Goal: Task Accomplishment & Management: Use online tool/utility

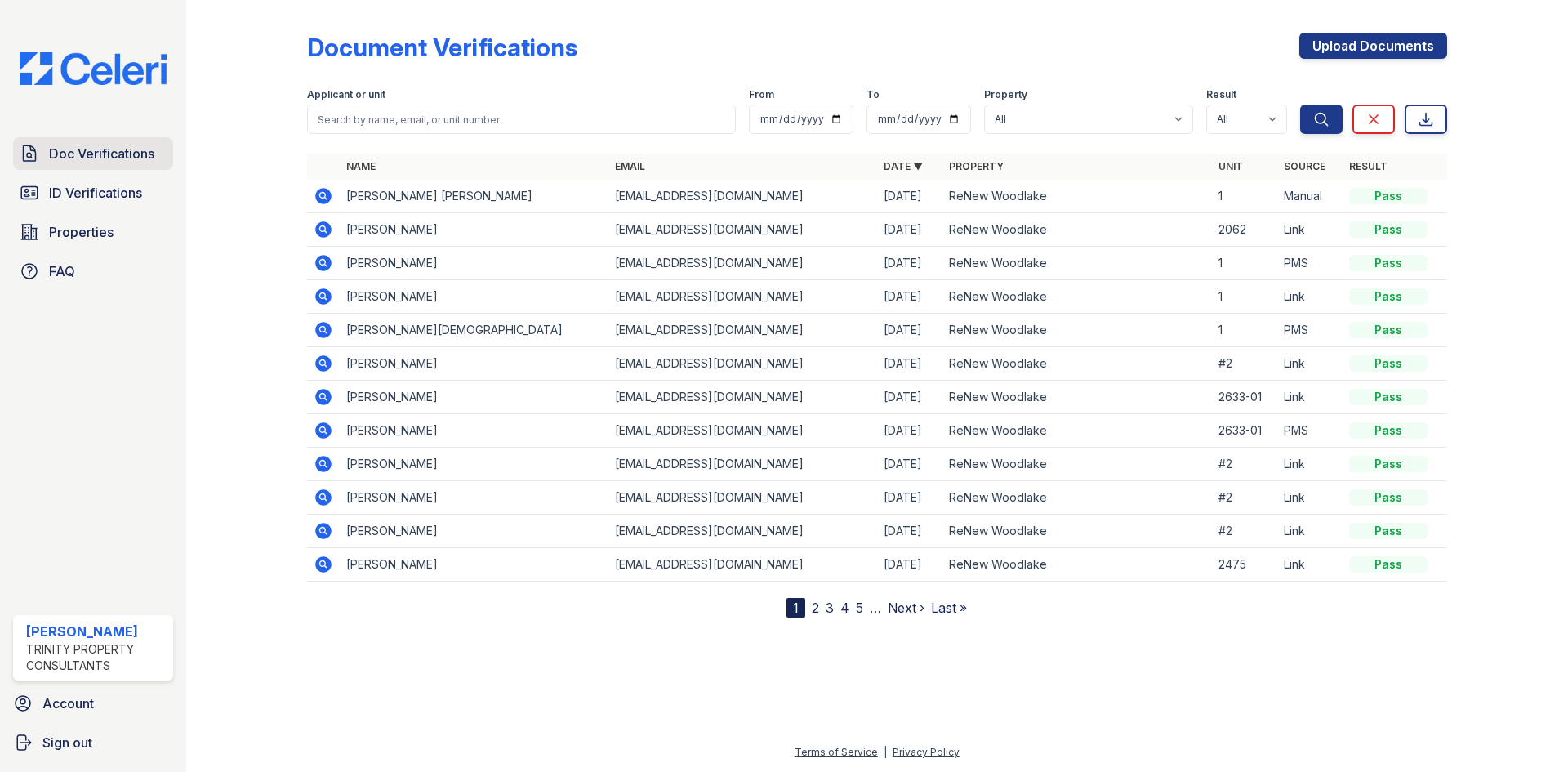
click at [72, 155] on span "Doc Verifications" at bounding box center [102, 153] width 105 height 20
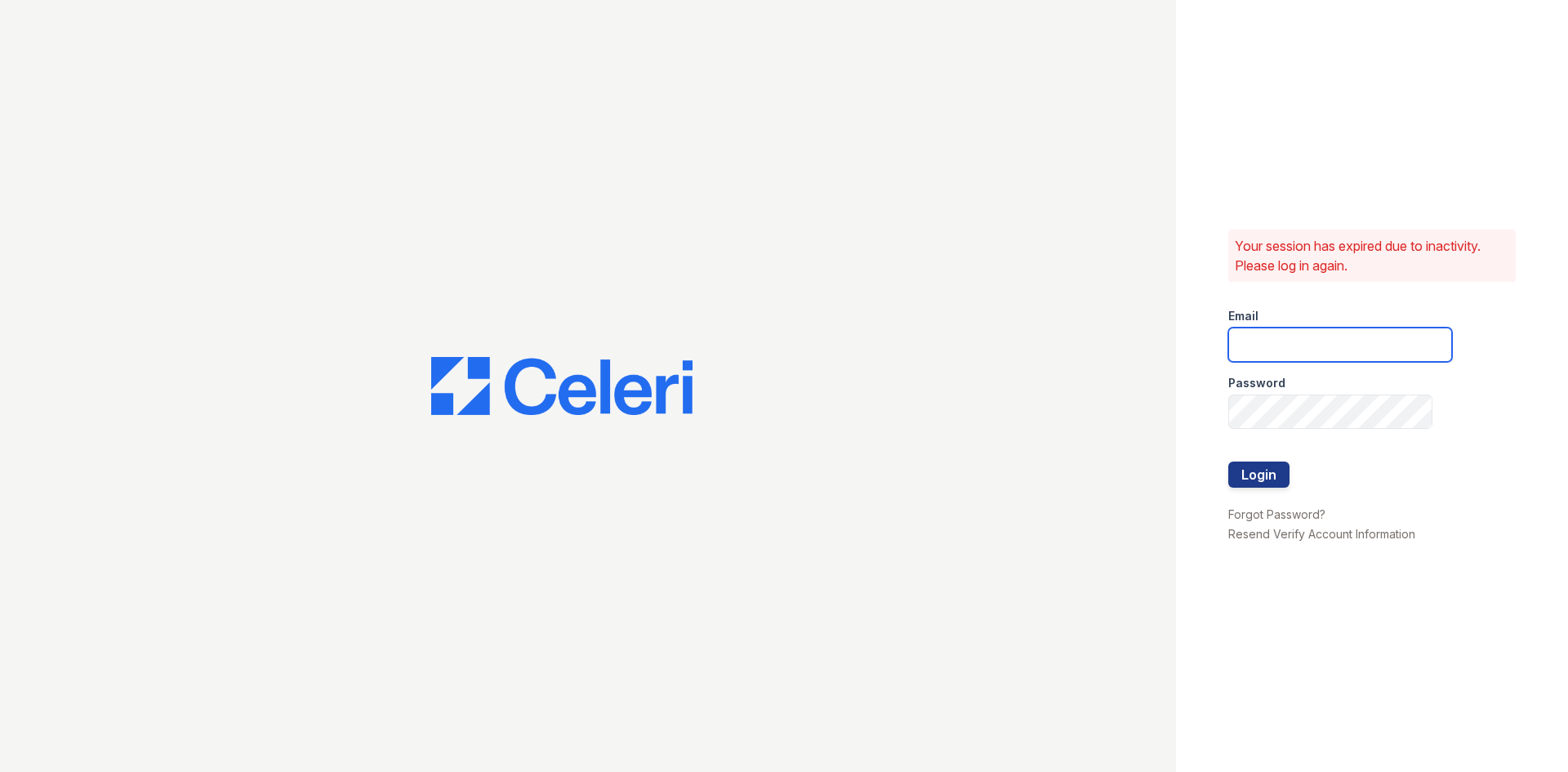
type input "ckeena@trinity-pm.com"
click at [1237, 471] on button "Login" at bounding box center [1259, 474] width 62 height 26
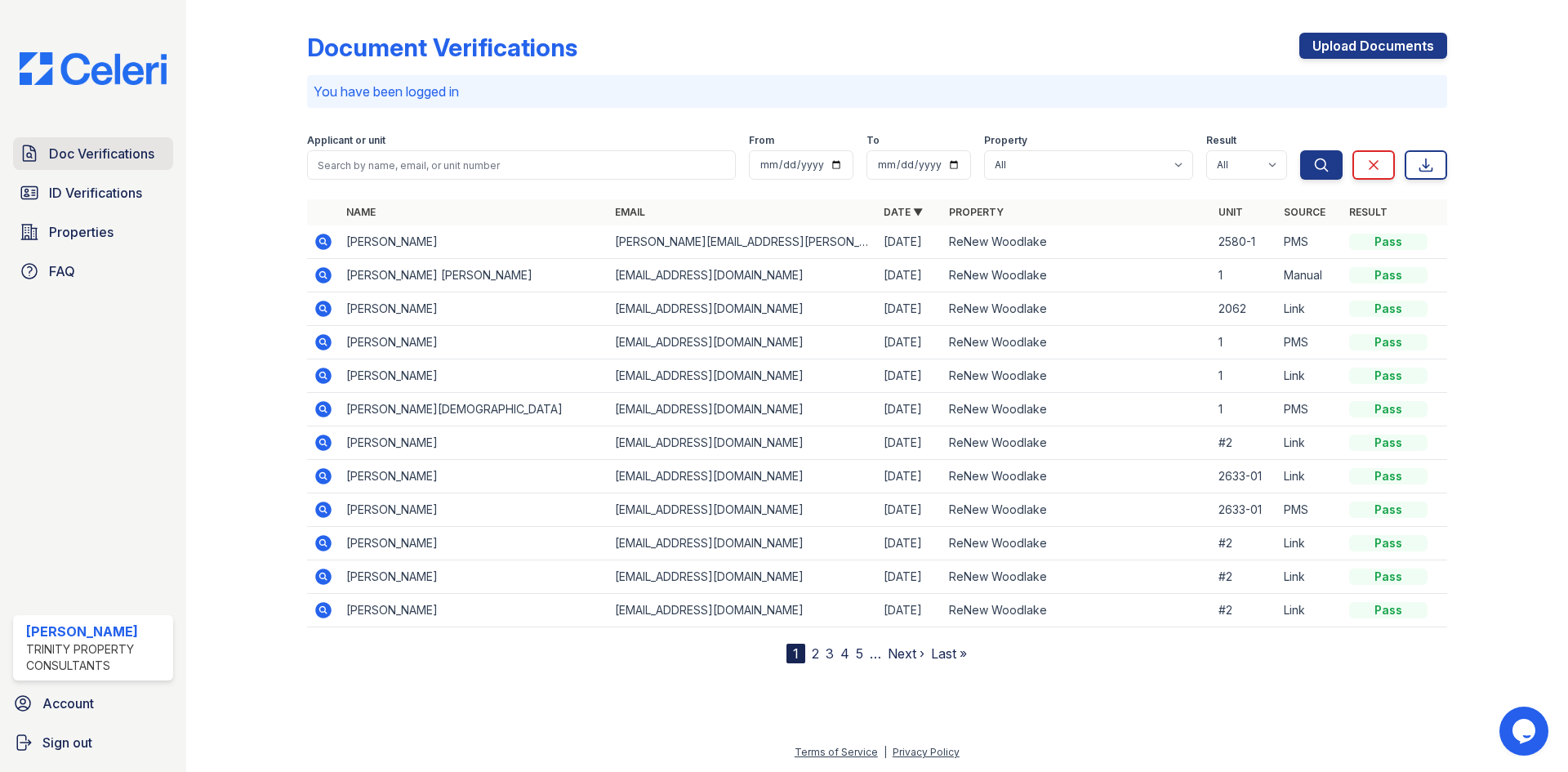
click at [72, 157] on span "Doc Verifications" at bounding box center [102, 153] width 105 height 20
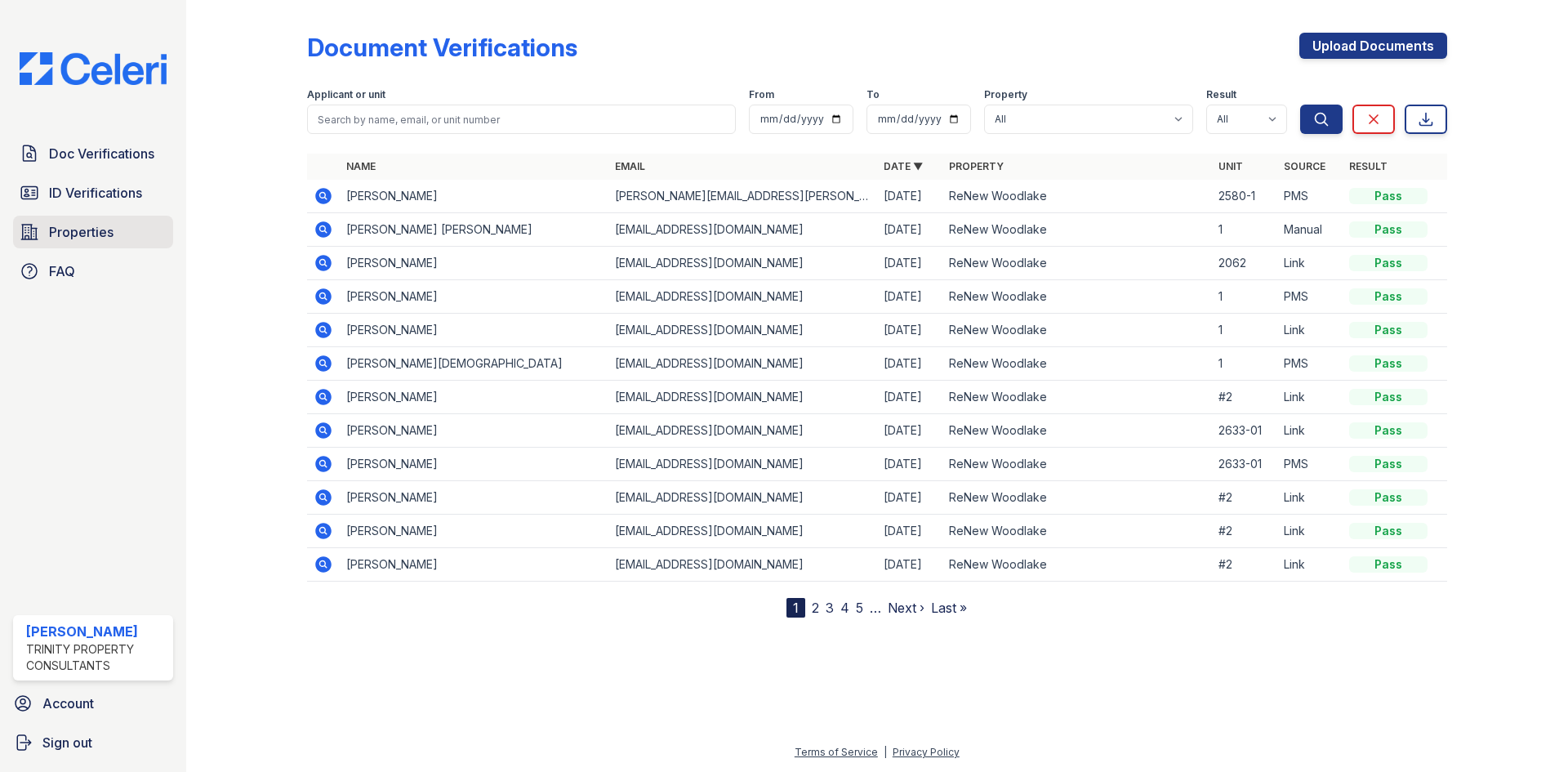
click at [65, 237] on span "Properties" at bounding box center [81, 232] width 64 height 20
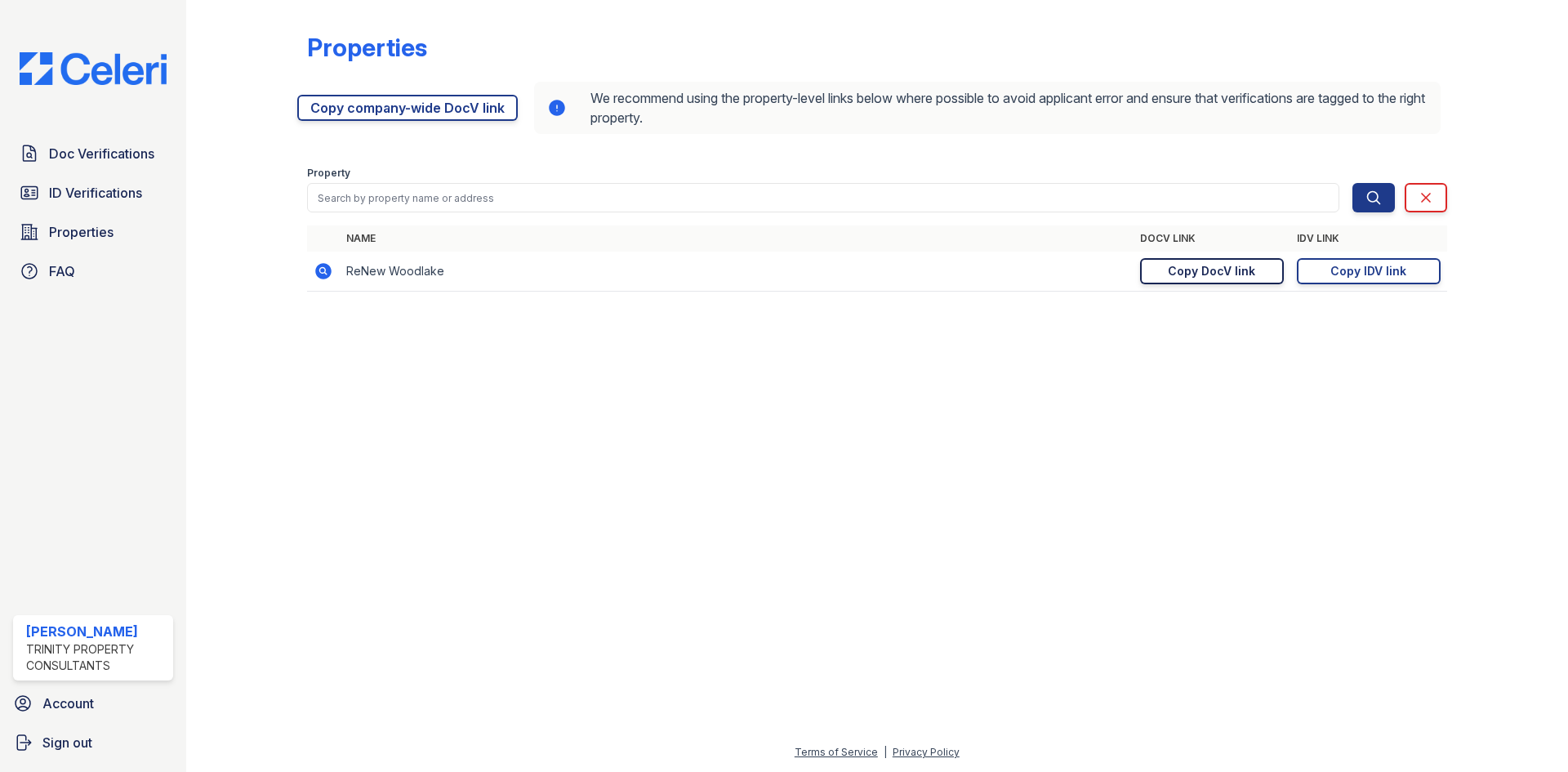
click at [1190, 268] on div "Copy DocV link" at bounding box center [1212, 270] width 88 height 17
click at [1166, 277] on link "Copy DocV link Copy link" at bounding box center [1212, 270] width 144 height 26
